Goal: Task Accomplishment & Management: Manage account settings

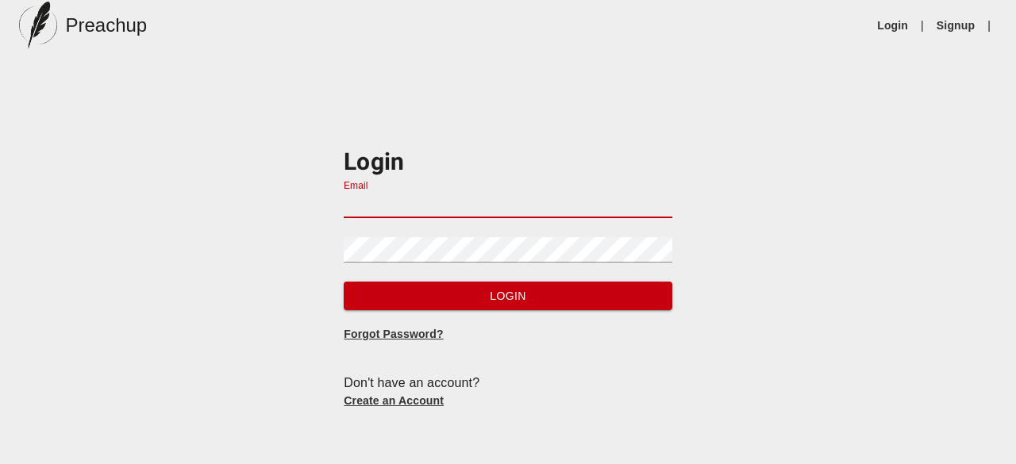
click at [417, 199] on input "Email" at bounding box center [508, 205] width 328 height 25
type input "[EMAIL_ADDRESS][DOMAIN_NAME]"
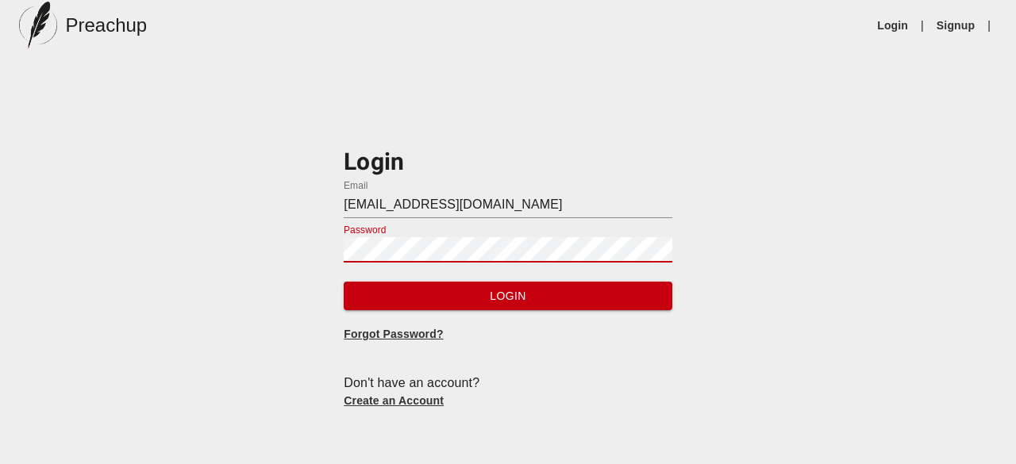
click at [344, 282] on button "Login" at bounding box center [508, 296] width 328 height 29
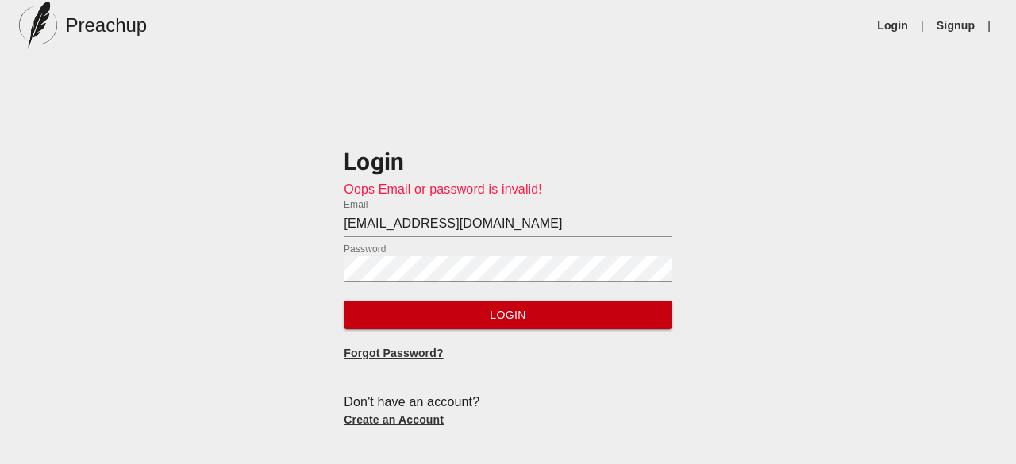
click at [430, 419] on link "Create an Account" at bounding box center [394, 419] width 100 height 13
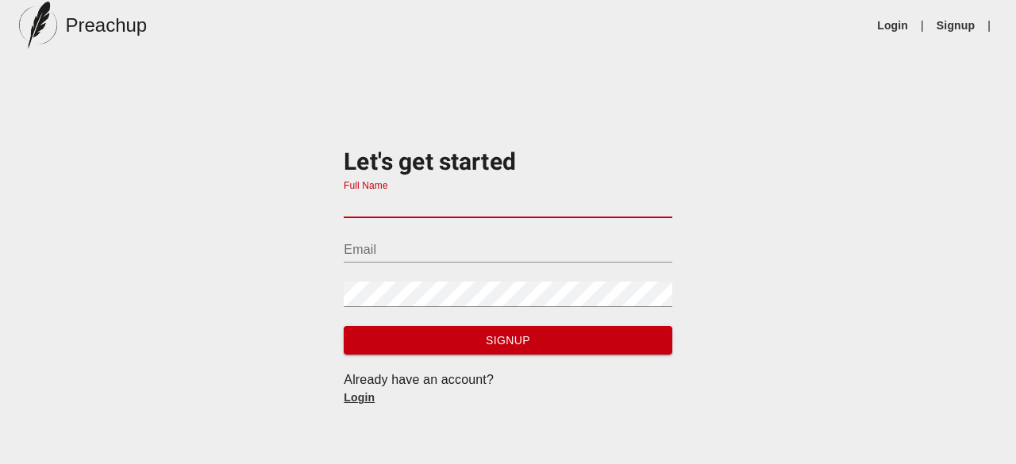
click at [611, 198] on input "Full Name" at bounding box center [508, 205] width 328 height 25
type input "[PERSON_NAME]"
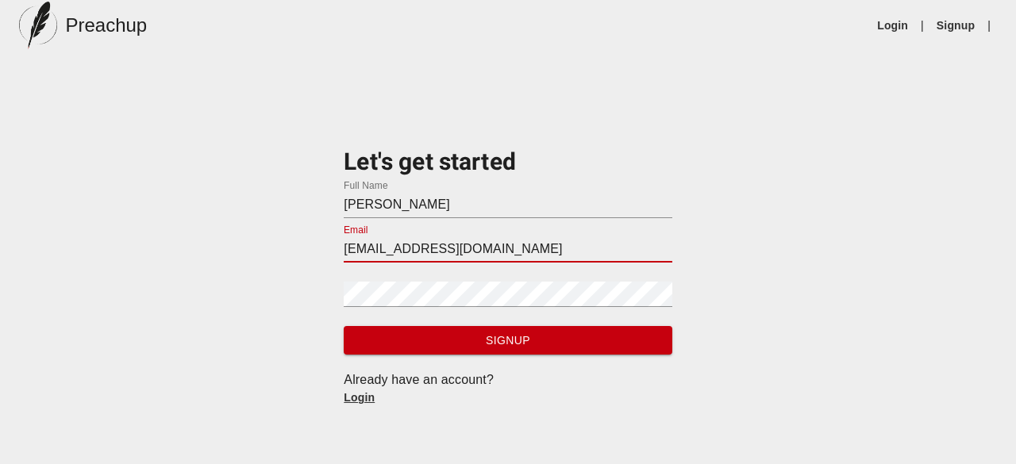
type input "[EMAIL_ADDRESS][DOMAIN_NAME]"
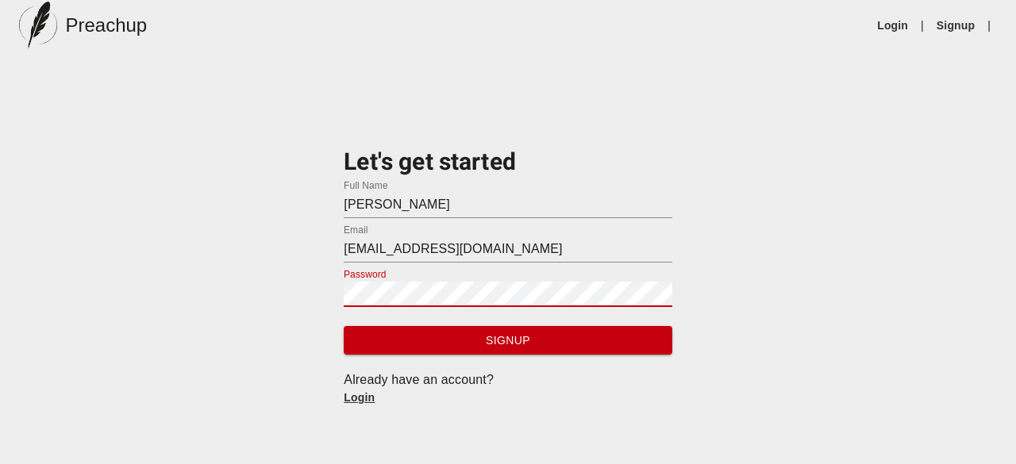
click at [344, 326] on button "Signup" at bounding box center [508, 340] width 328 height 29
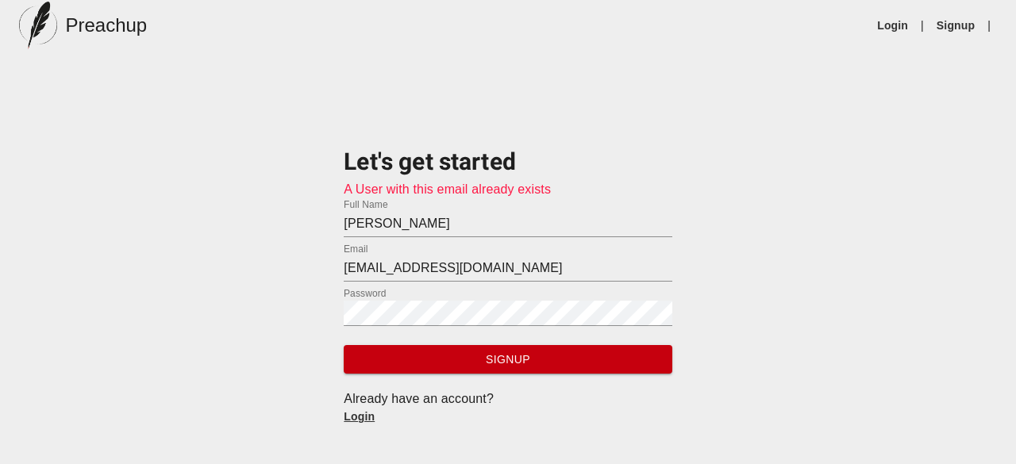
click at [367, 417] on link "Login" at bounding box center [359, 416] width 31 height 13
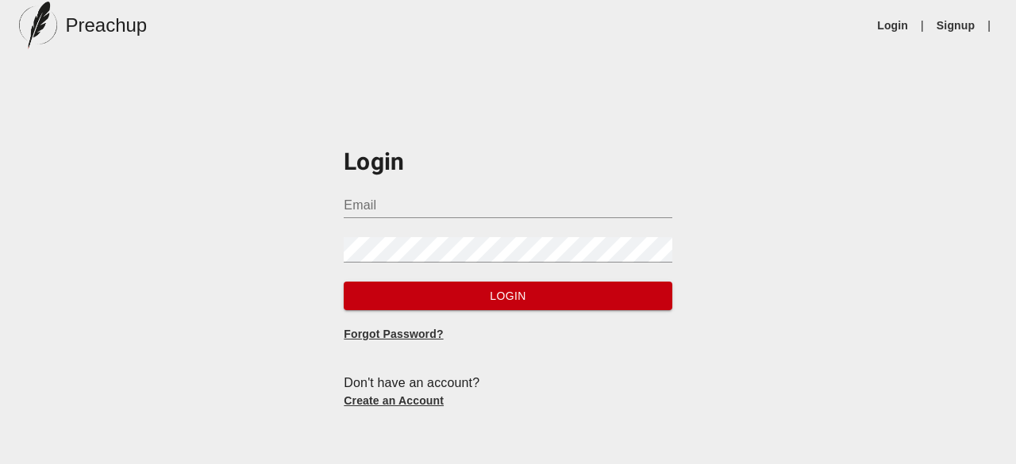
click at [402, 331] on link "Forgot Password?" at bounding box center [393, 334] width 99 height 13
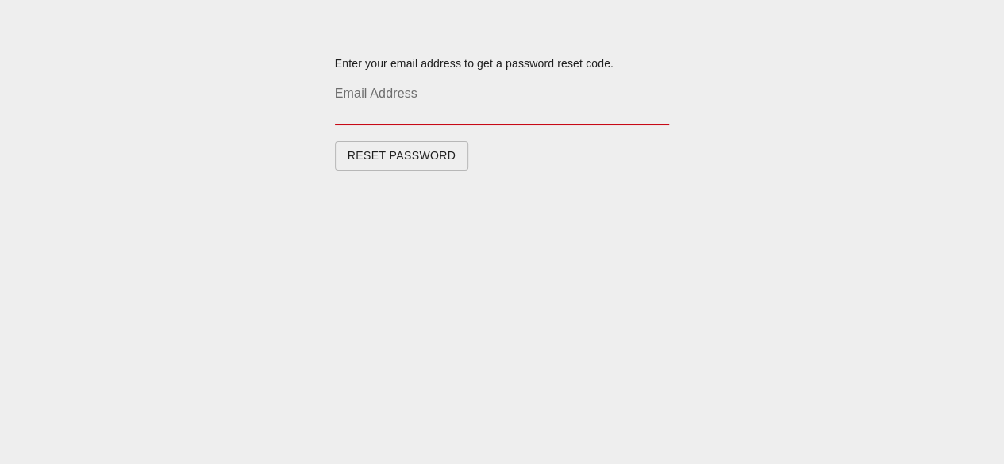
click at [413, 107] on input "text" at bounding box center [502, 112] width 335 height 25
type input "[EMAIL_ADDRESS][DOMAIN_NAME]"
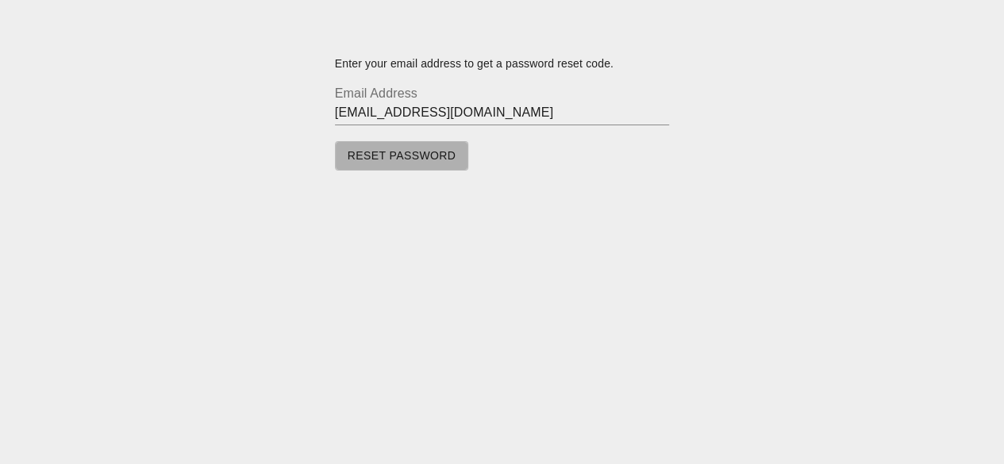
click at [414, 162] on span "Reset Password" at bounding box center [402, 156] width 109 height 20
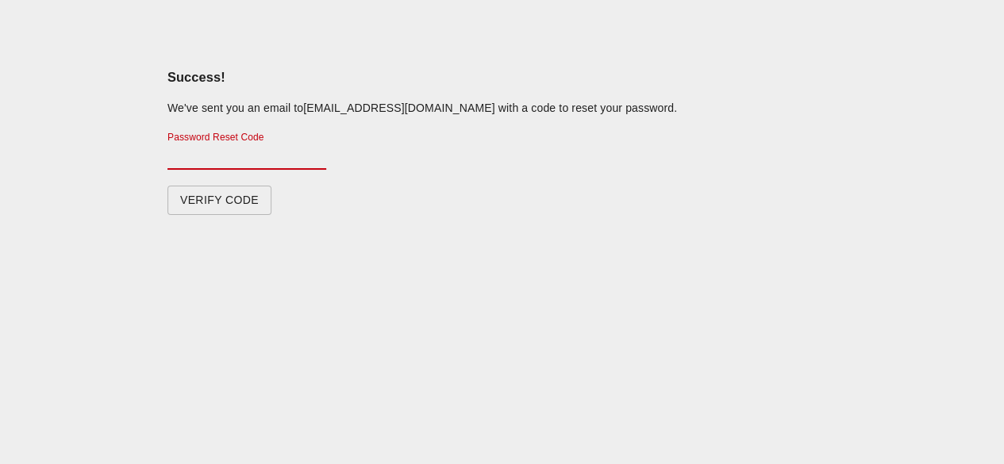
click at [326, 157] on input "text" at bounding box center [246, 156] width 159 height 25
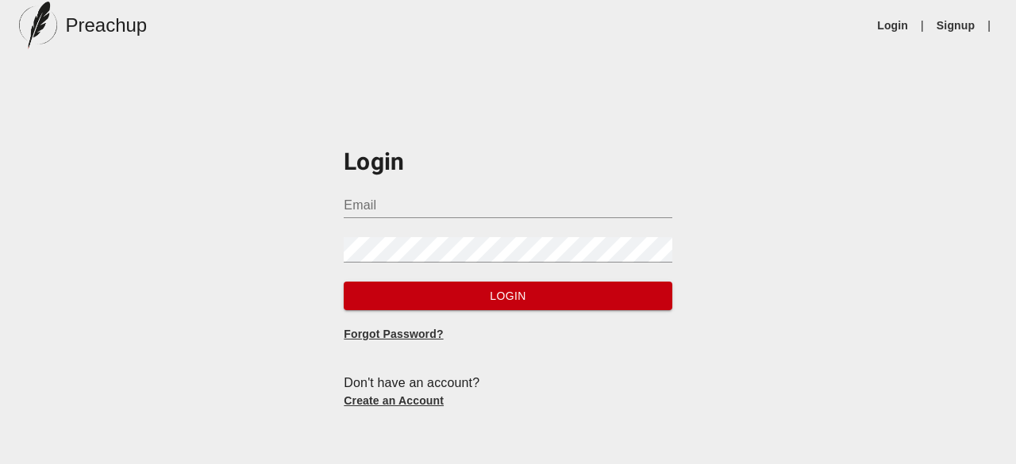
click at [382, 331] on link "Forgot Password?" at bounding box center [393, 334] width 99 height 13
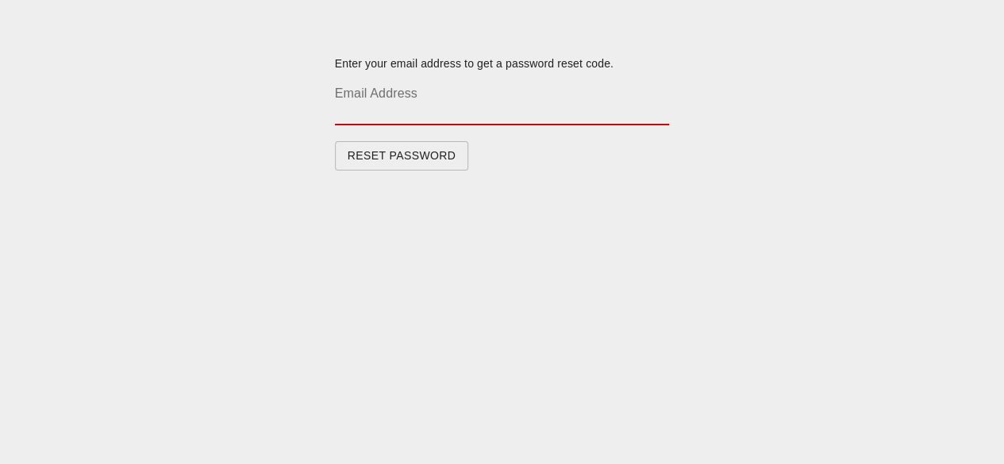
click at [413, 118] on input "text" at bounding box center [502, 112] width 335 height 25
type input "[EMAIL_ADDRESS][DOMAIN_NAME]"
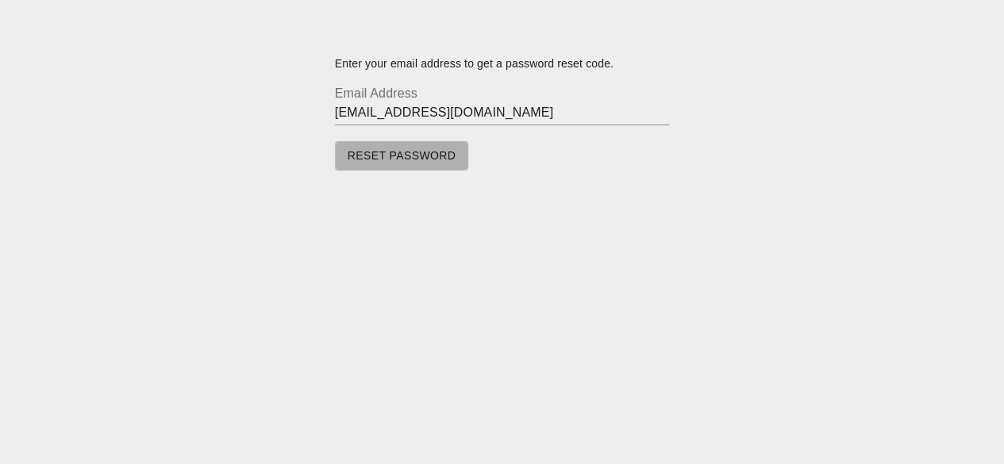
click at [413, 153] on span "Reset Password" at bounding box center [402, 156] width 109 height 20
